Goal: Go to known website: Go to known website

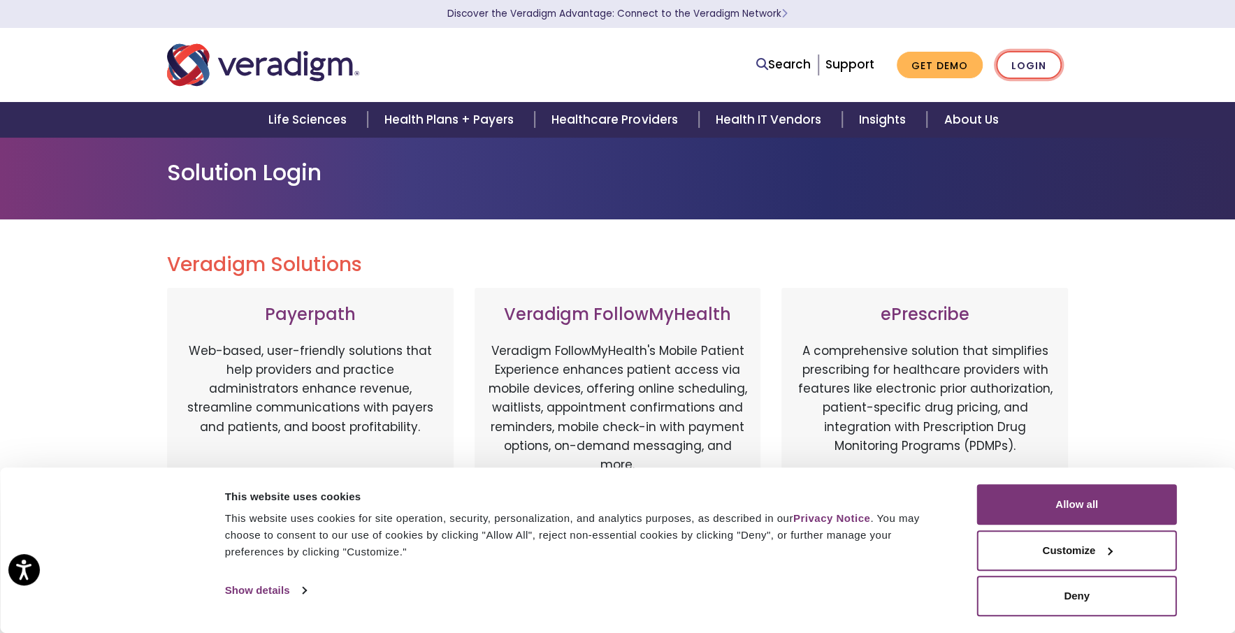
click at [1045, 60] on link "Login" at bounding box center [1029, 65] width 66 height 29
click at [1025, 61] on link "Login" at bounding box center [1029, 65] width 66 height 29
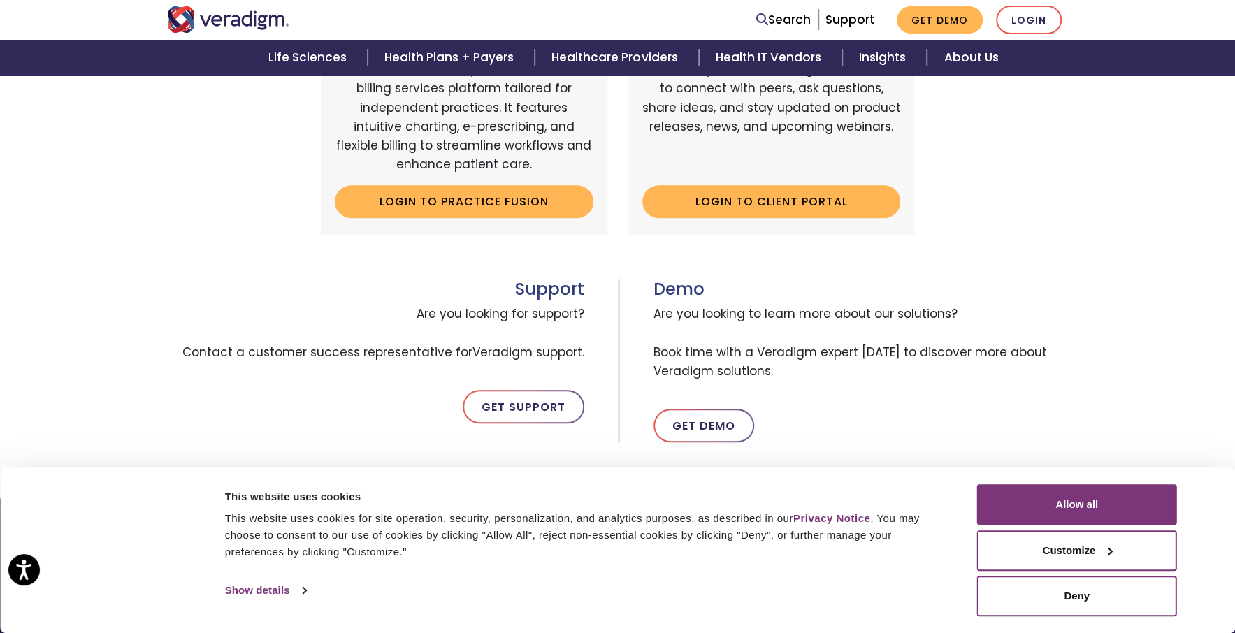
scroll to position [559, 0]
click at [1075, 511] on button "Allow all" at bounding box center [1077, 504] width 200 height 41
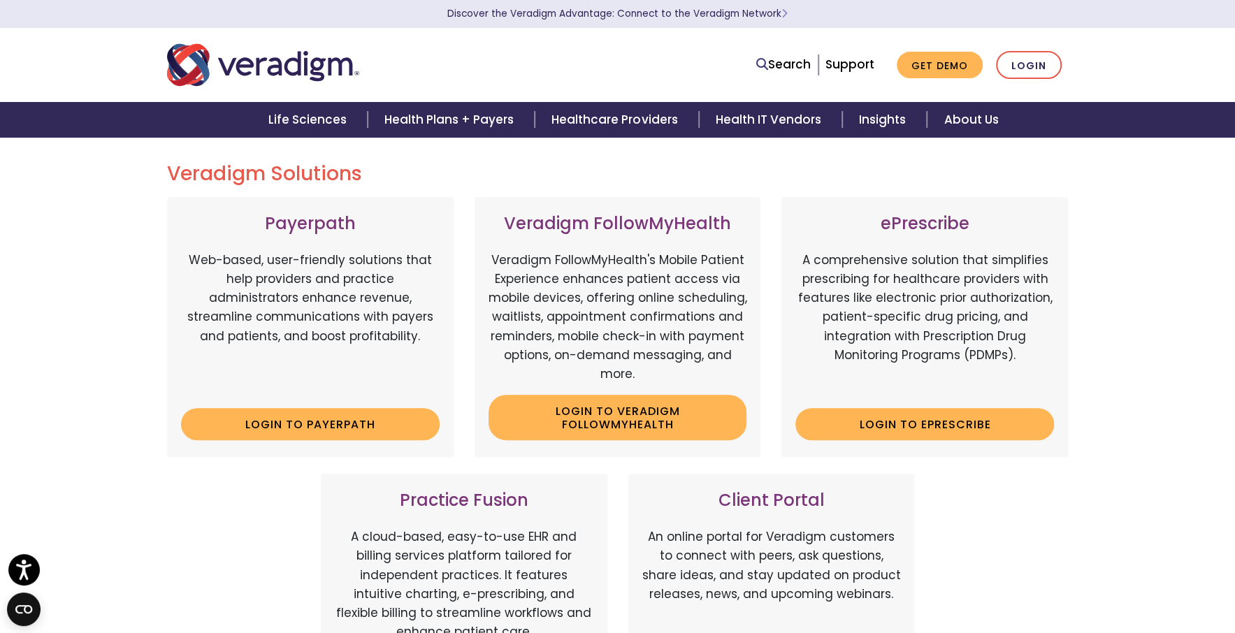
scroll to position [70, 0]
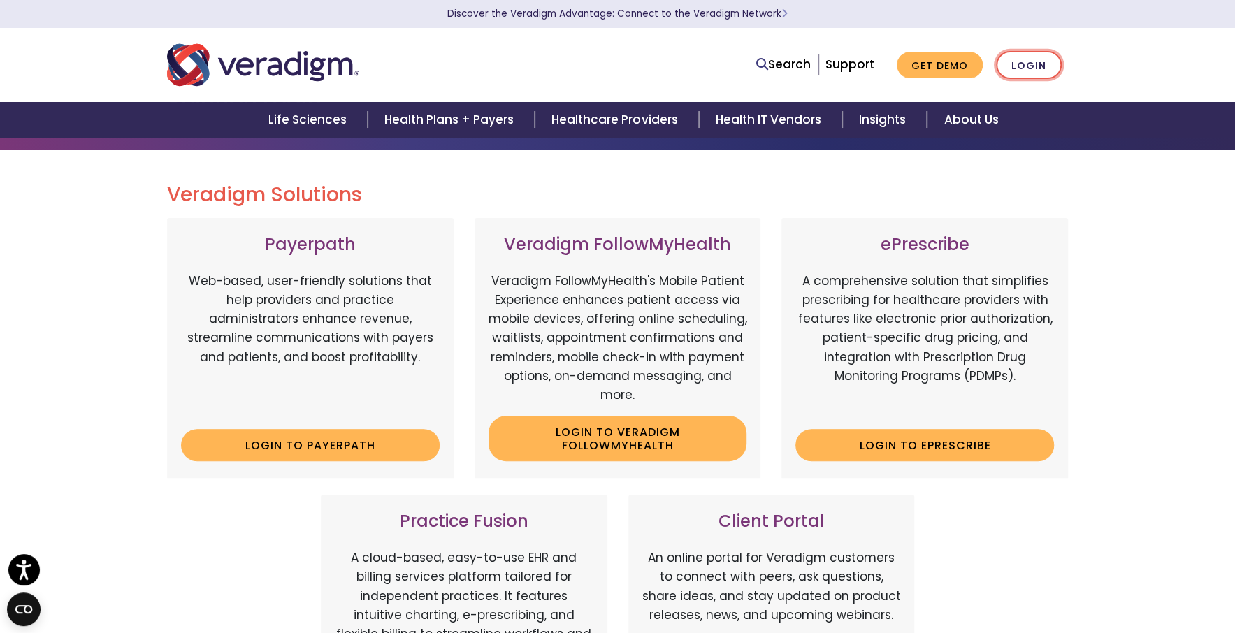
click at [1030, 67] on link "Login" at bounding box center [1029, 65] width 66 height 29
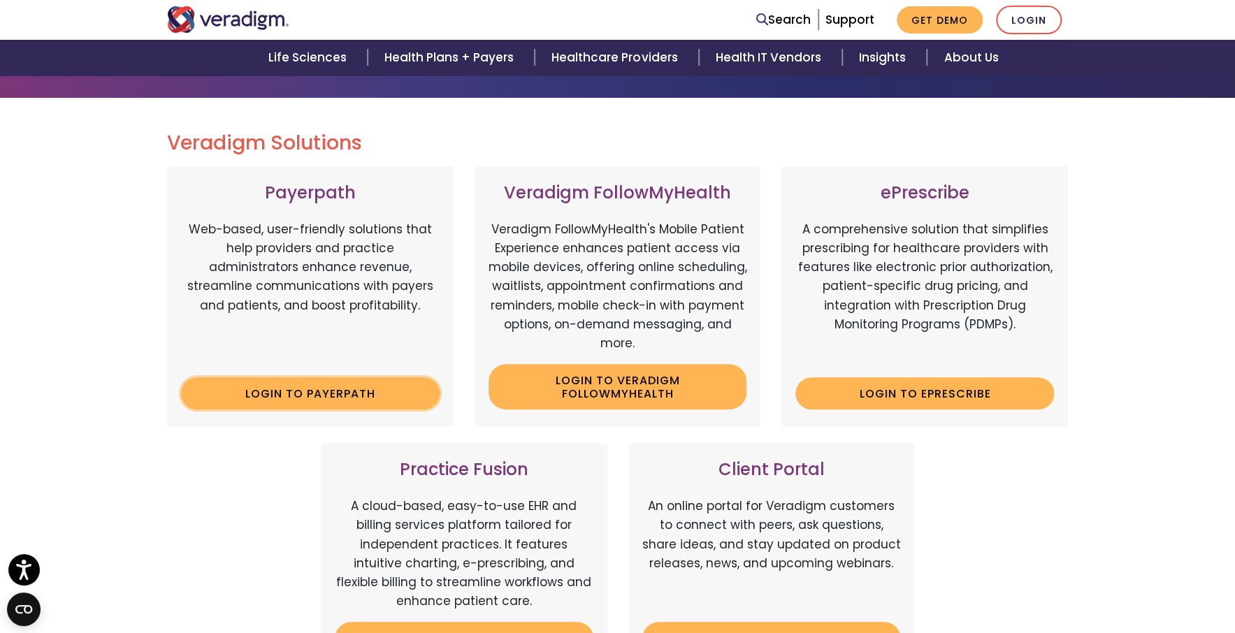
scroll to position [140, 0]
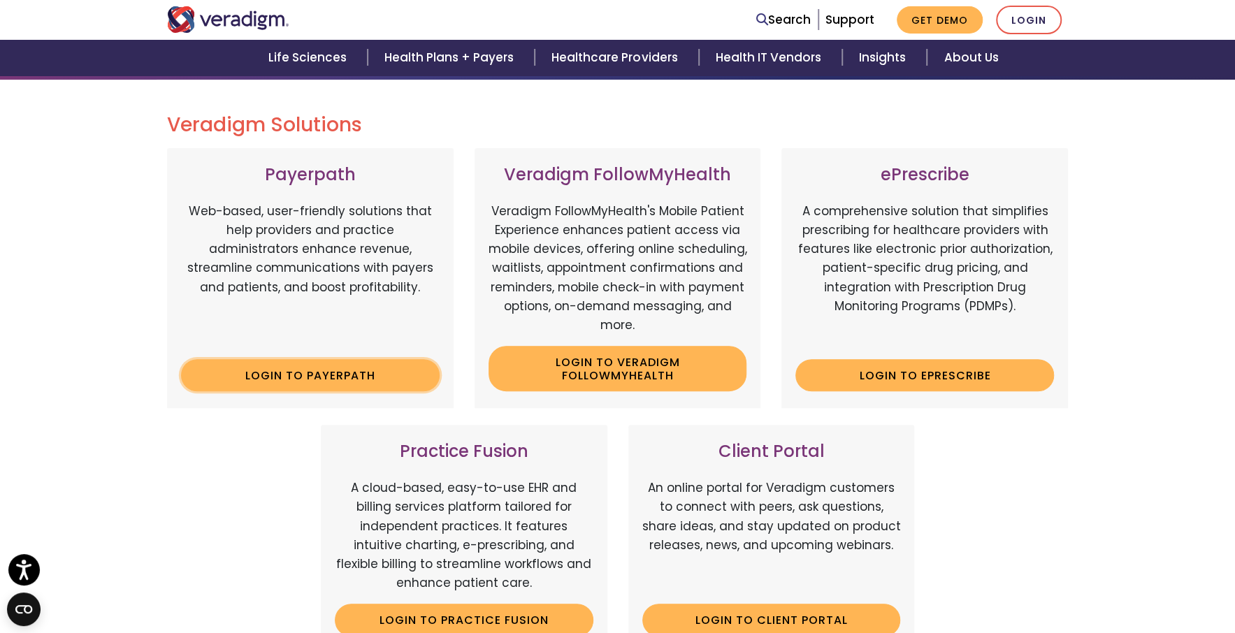
click at [271, 373] on link "Login to Payerpath" at bounding box center [310, 375] width 259 height 32
